Goal: Information Seeking & Learning: Check status

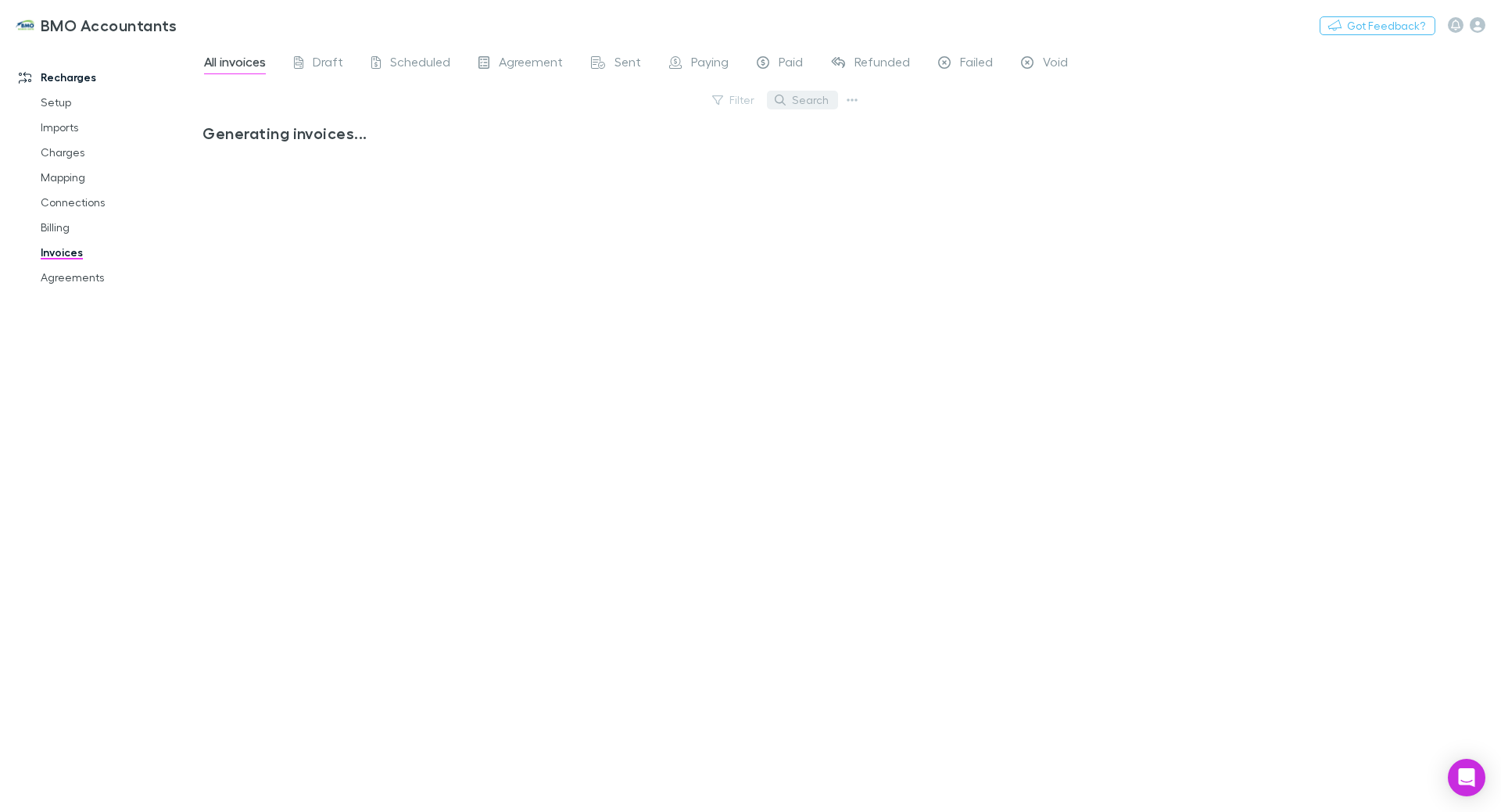
click at [801, 100] on button "Search" at bounding box center [803, 100] width 72 height 19
type input "****"
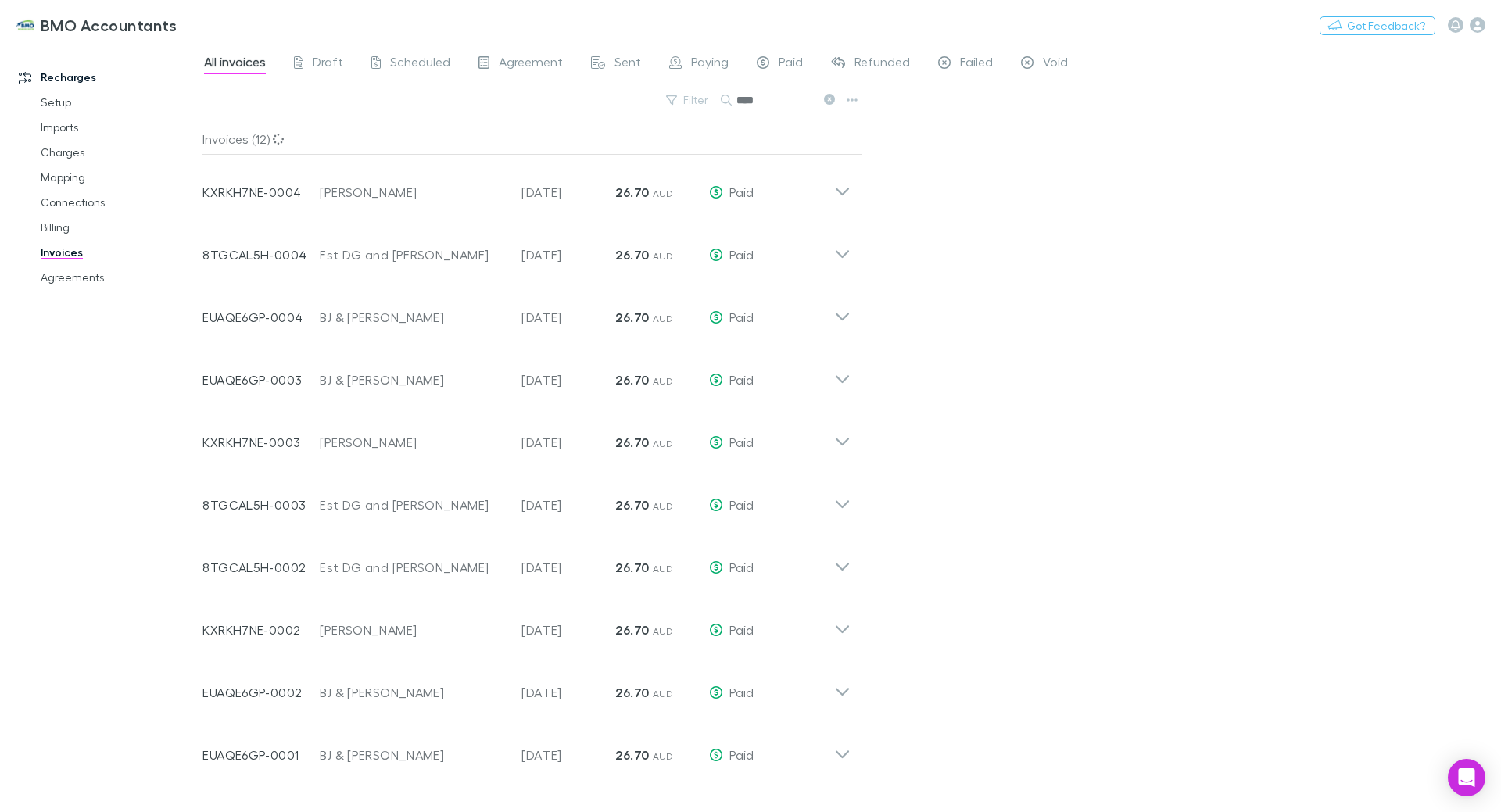
click at [944, 146] on div "All invoices Draft Scheduled Agreement Sent Paying Paid Refunded Failed Void Fi…" at bounding box center [851, 427] width 1298 height 769
click at [462, 98] on div "Filter Search ****" at bounding box center [533, 106] width 661 height 34
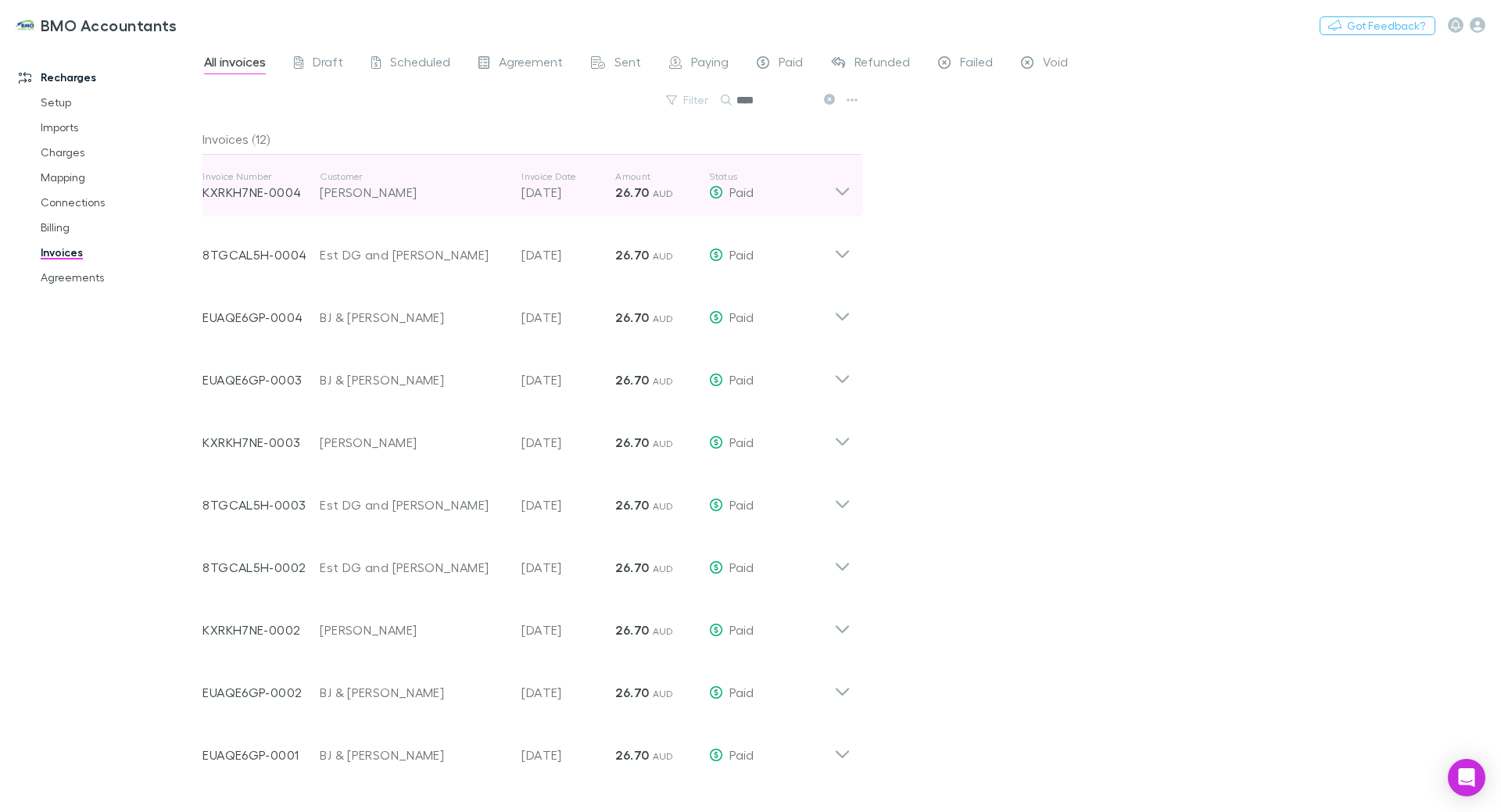
click at [853, 191] on div "Invoice Number KXRKH7NE-0004 Customer Haig Scott Invoice Date 07 Aug 2025 Amoun…" at bounding box center [526, 186] width 673 height 62
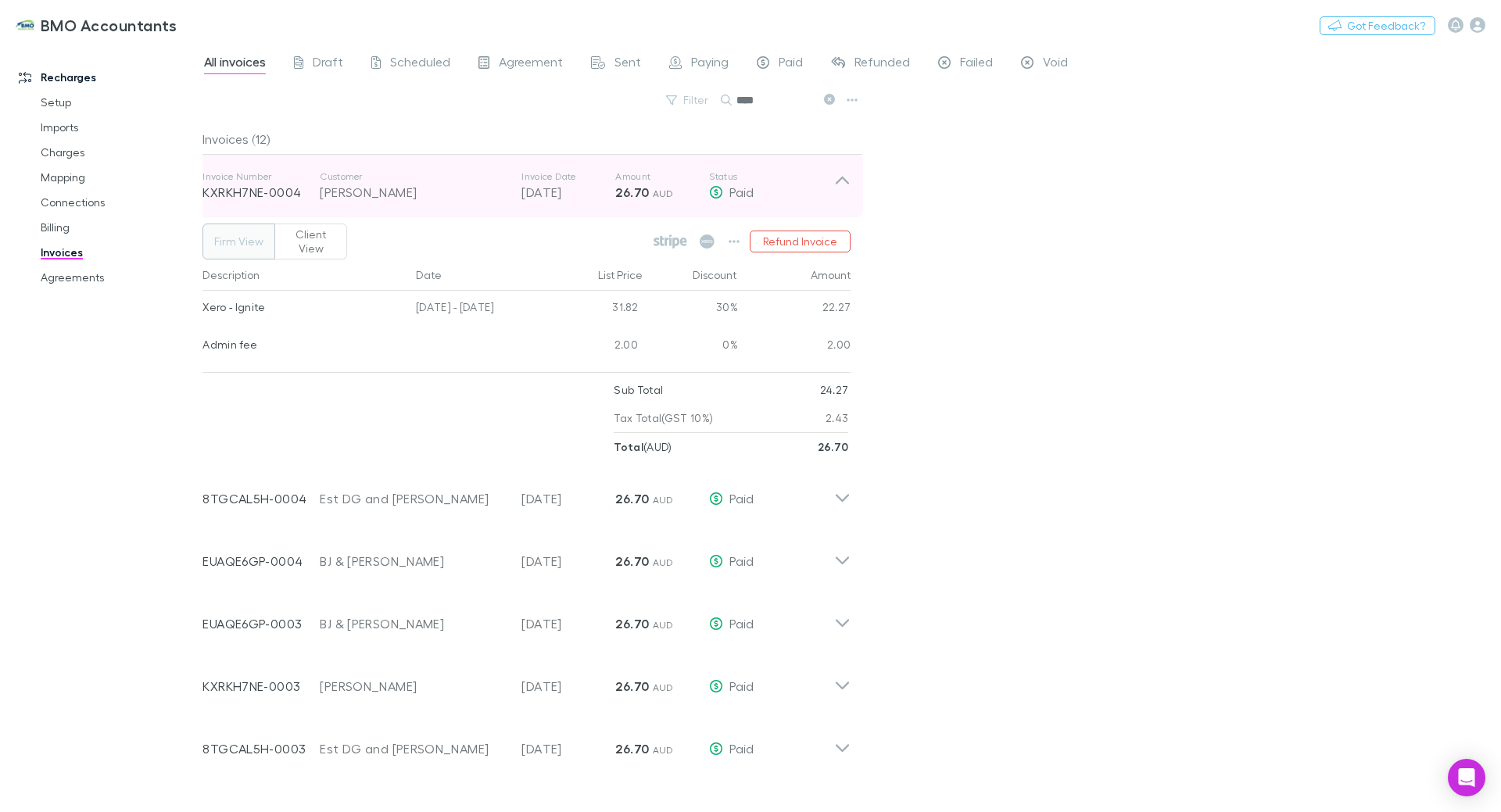
click at [847, 177] on icon at bounding box center [842, 186] width 16 height 31
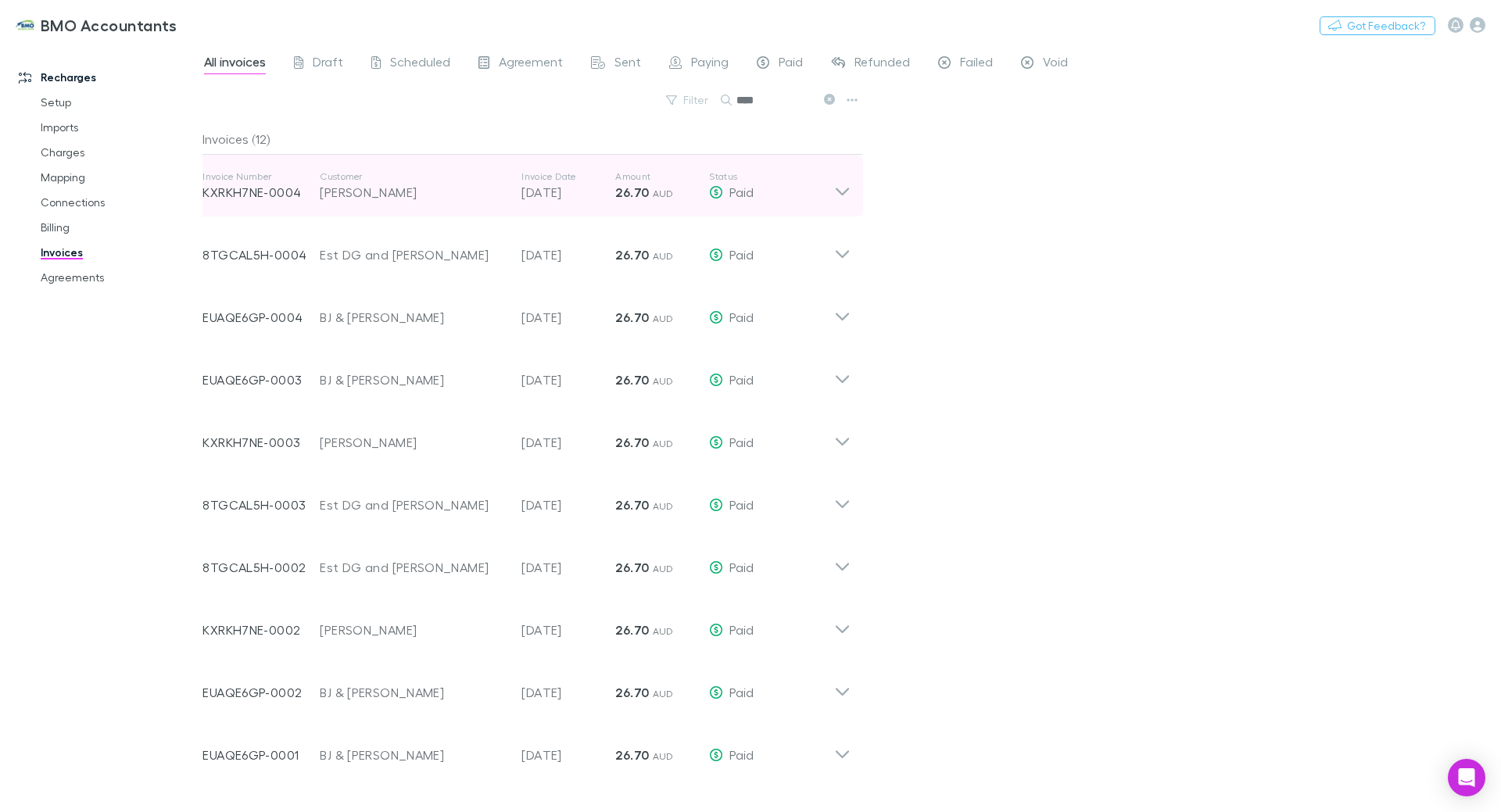
click at [842, 192] on icon at bounding box center [842, 186] width 16 height 31
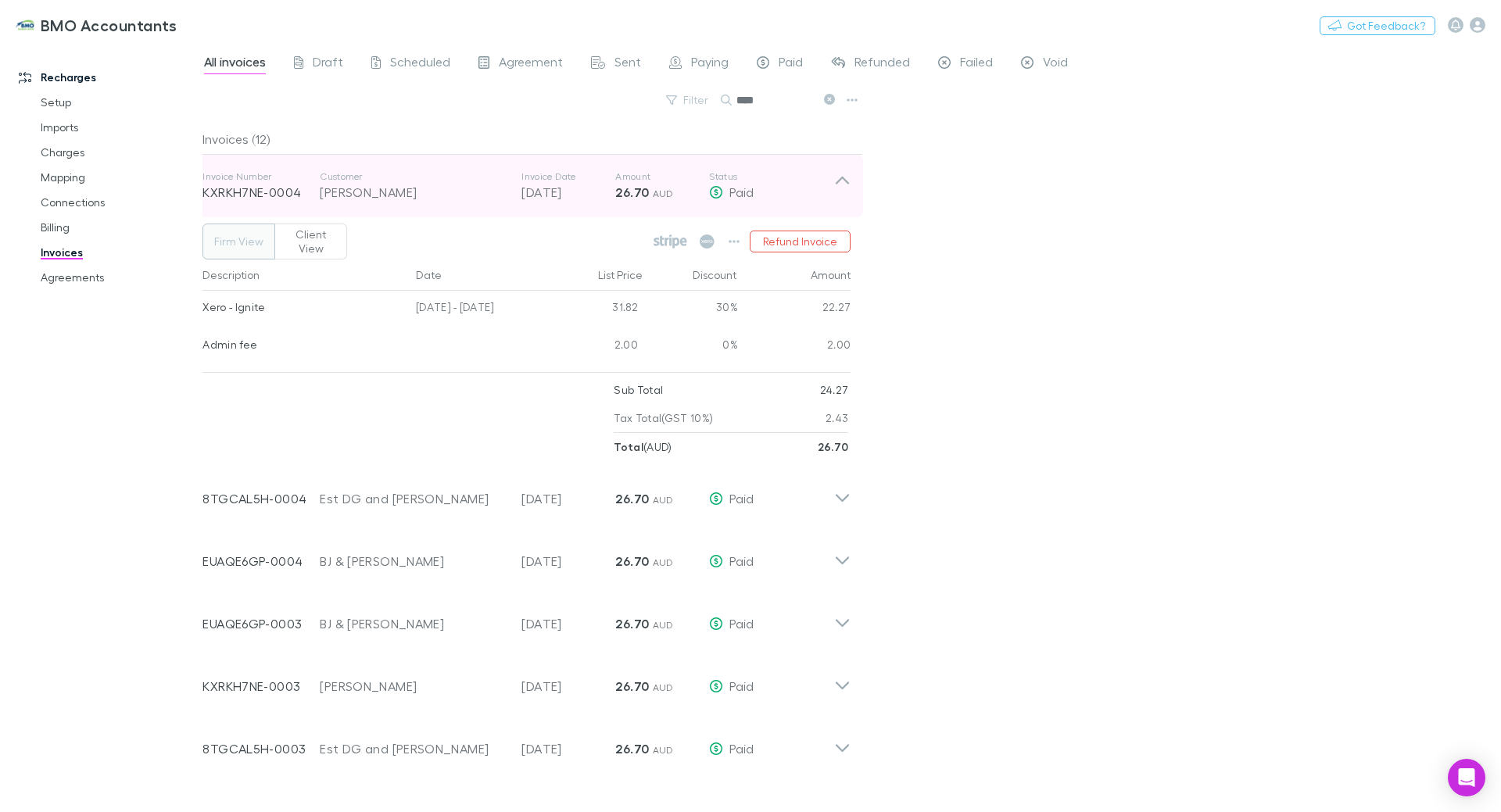
click at [847, 181] on icon at bounding box center [843, 180] width 14 height 8
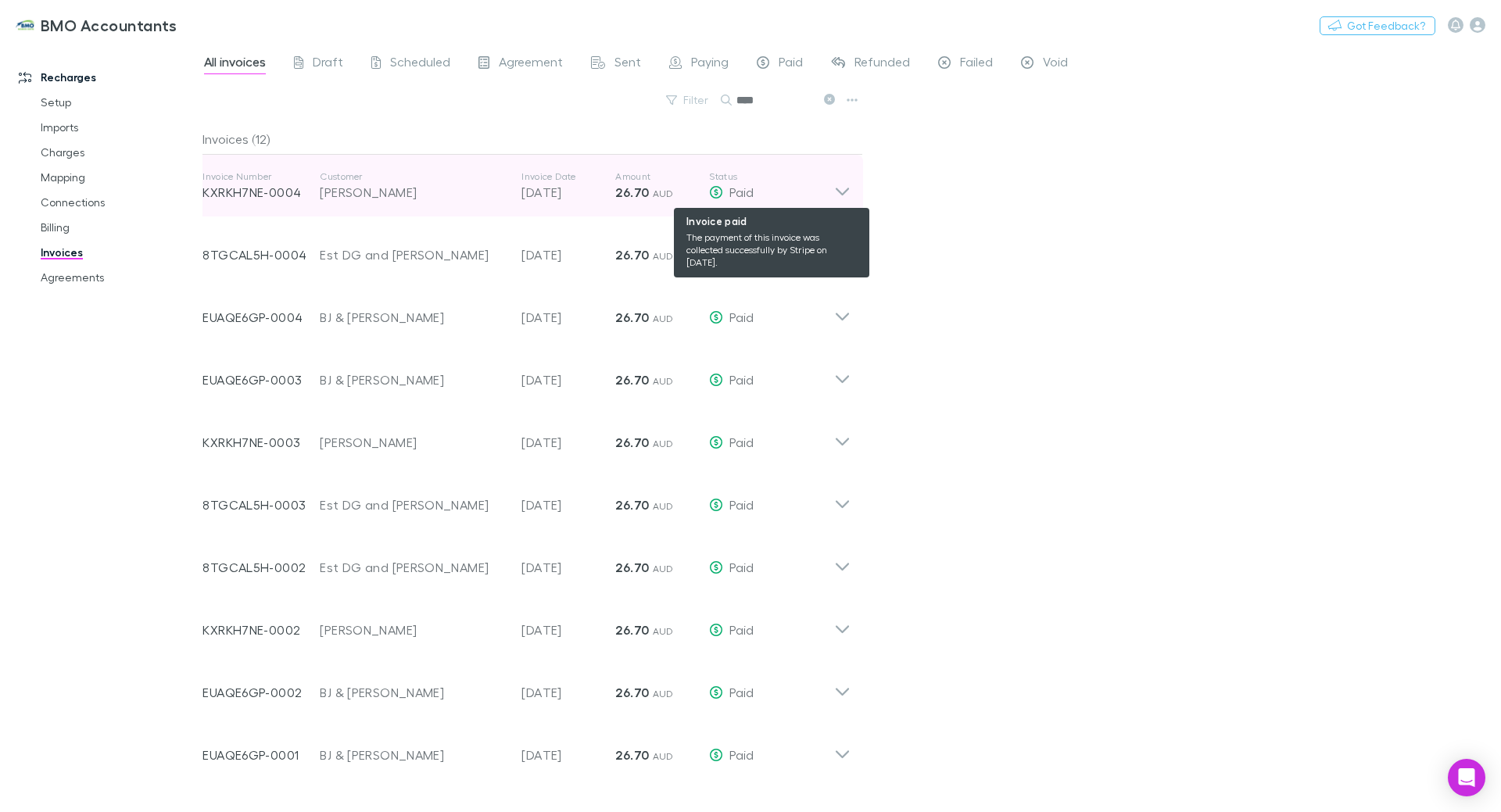
click at [834, 188] on div "Paid" at bounding box center [771, 192] width 125 height 19
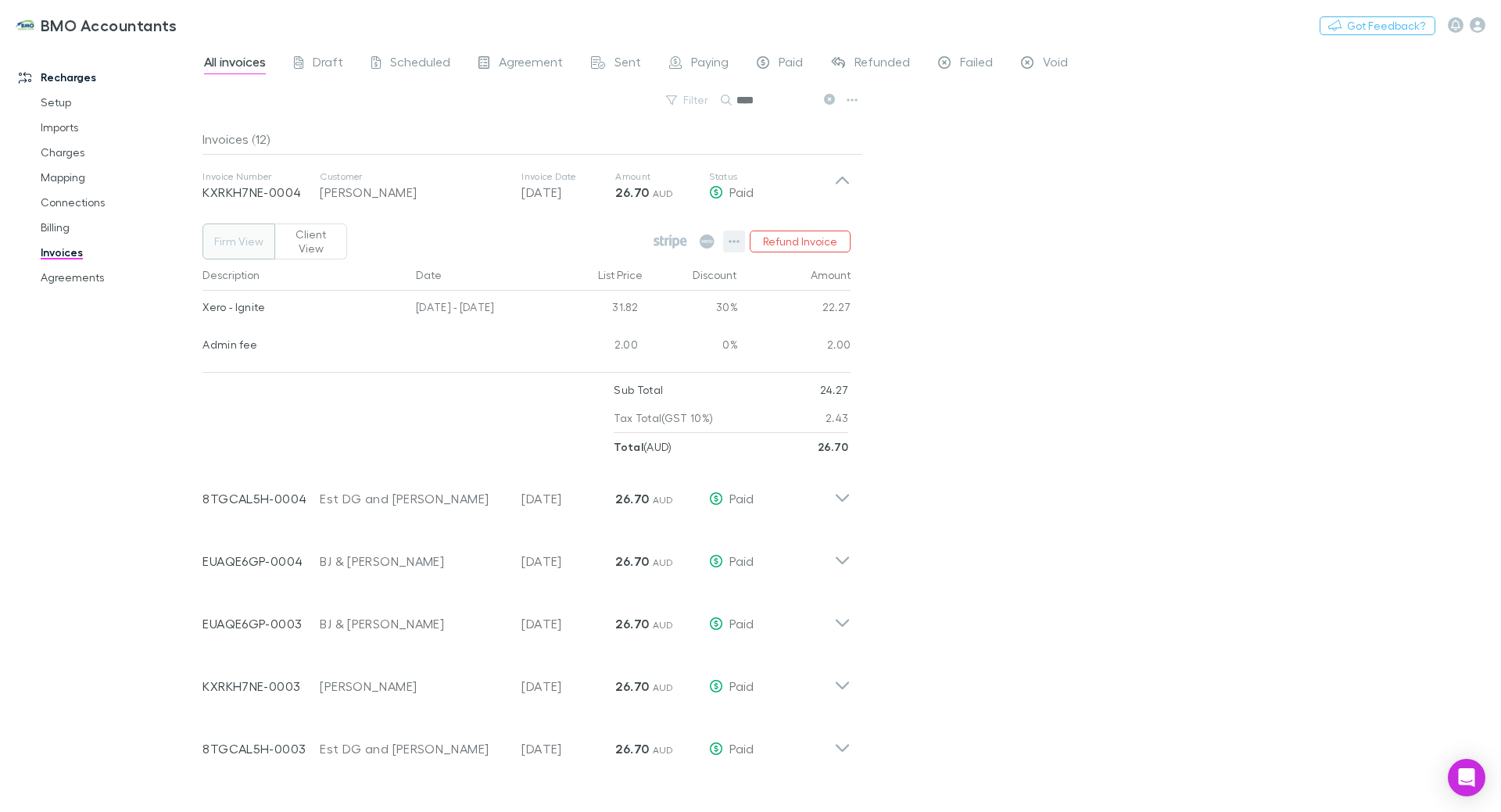
click at [736, 235] on icon "button" at bounding box center [734, 241] width 11 height 13
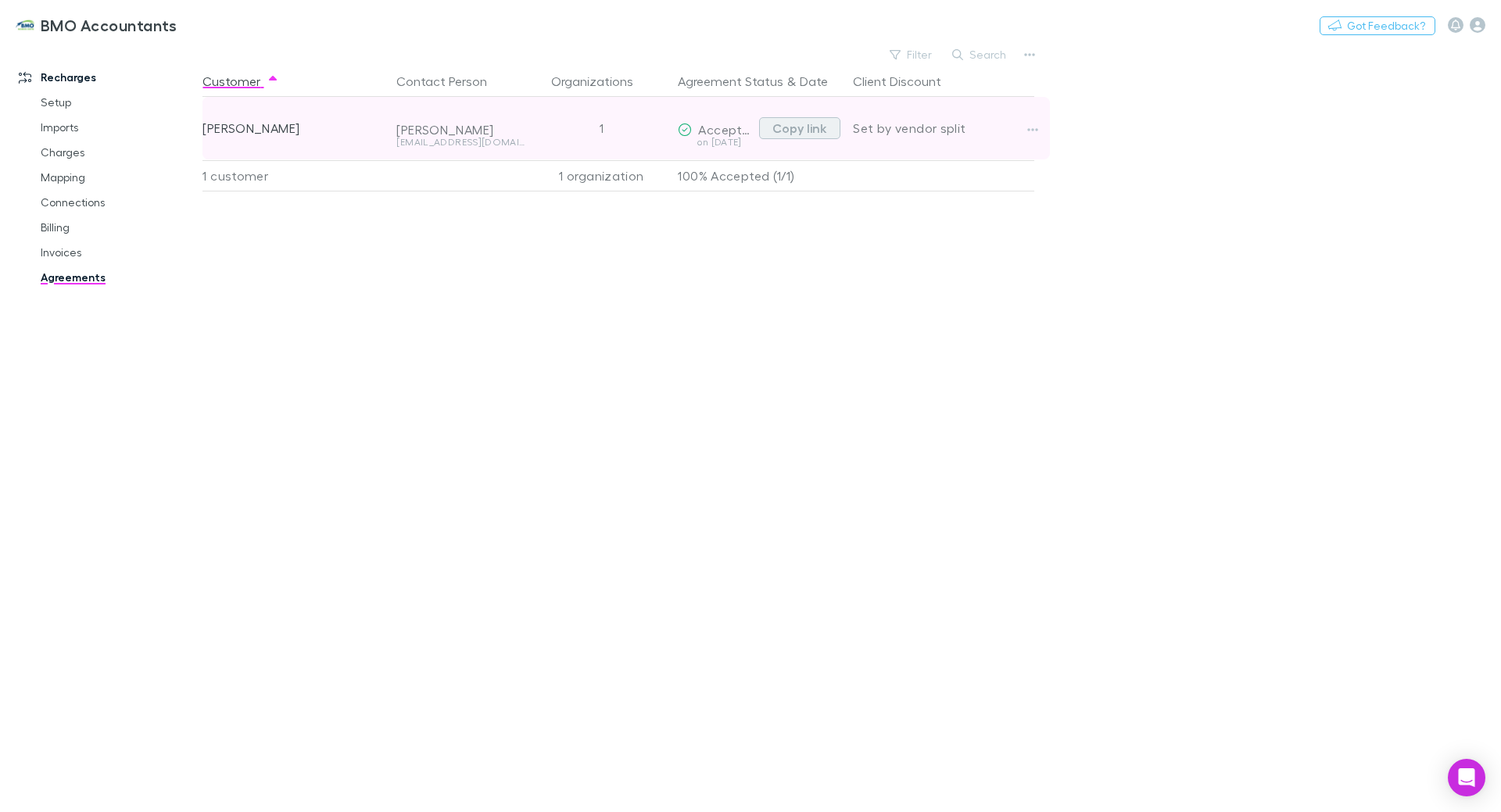
click at [825, 134] on button "Copy link" at bounding box center [800, 129] width 82 height 22
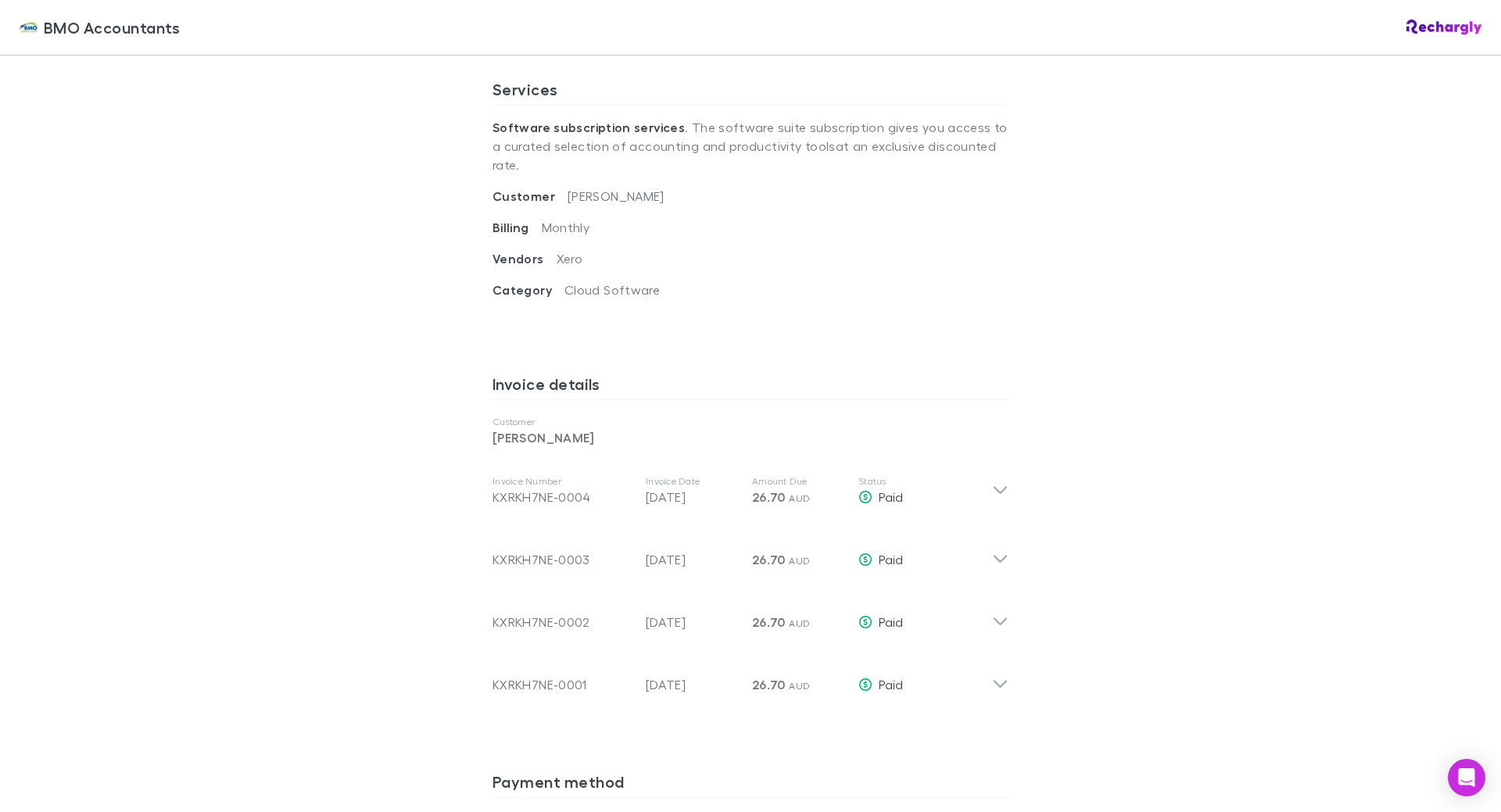
scroll to position [626, 0]
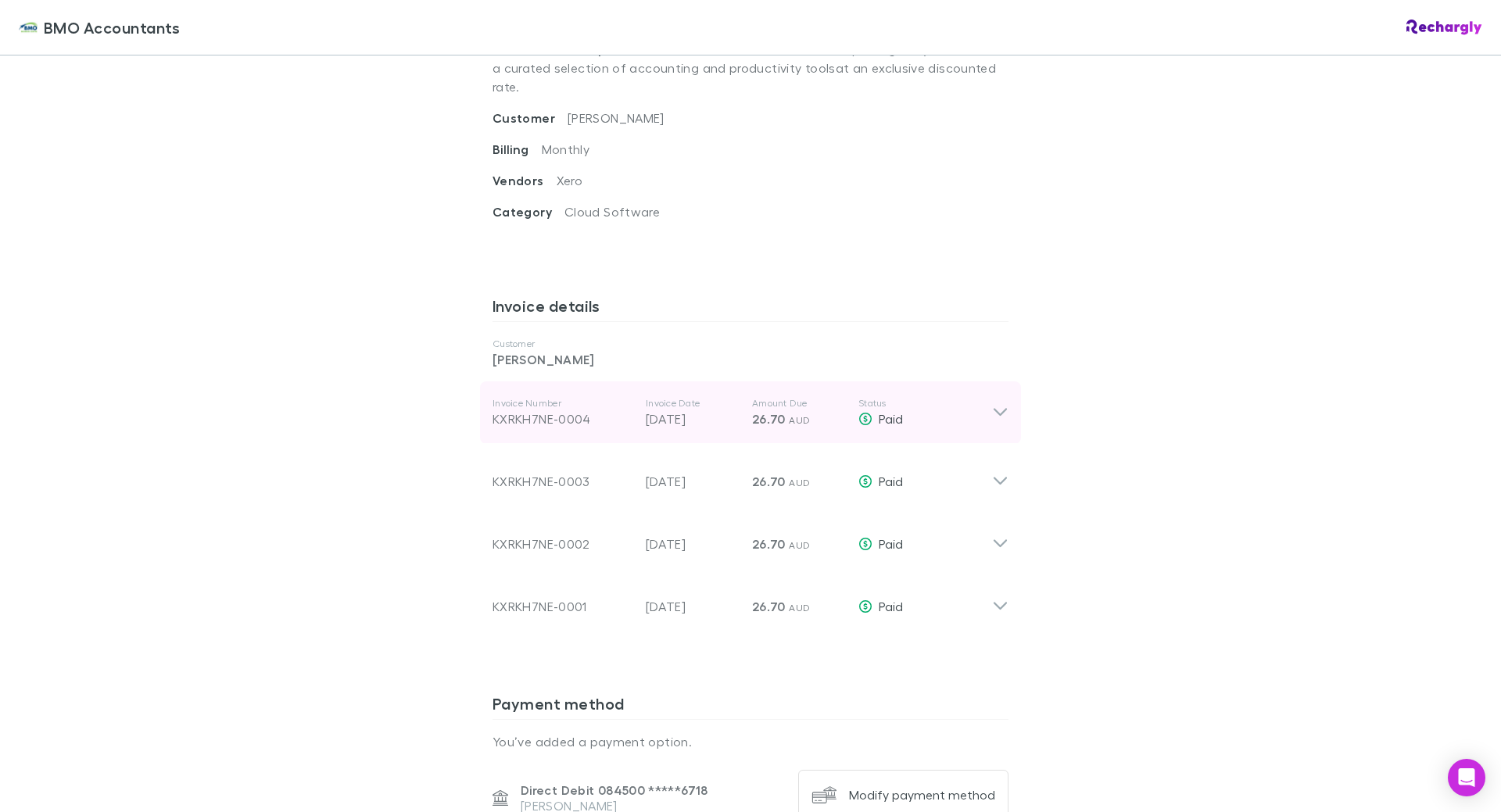
click at [993, 403] on icon at bounding box center [1000, 413] width 16 height 19
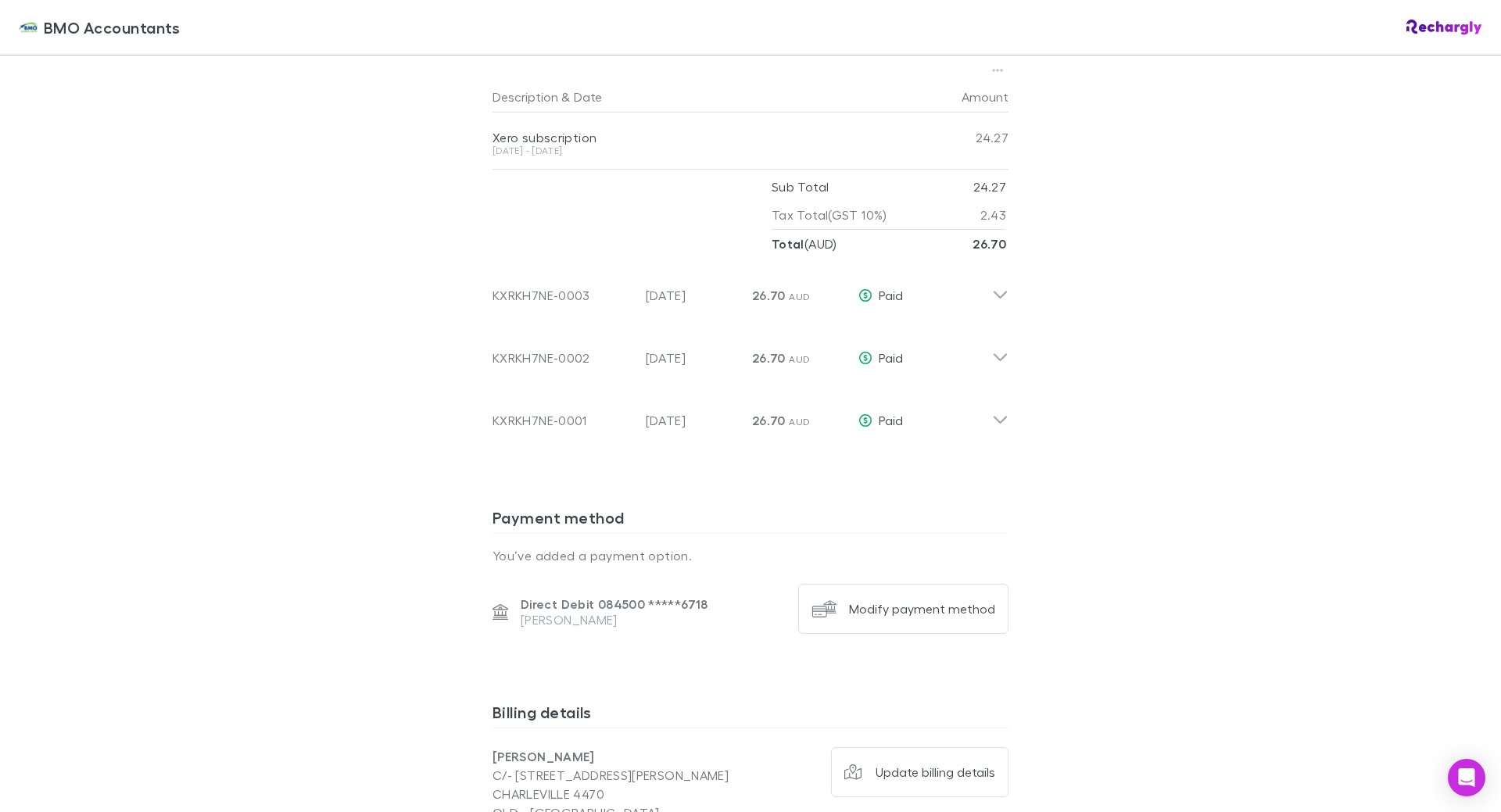
scroll to position [1250, 0]
